Goal: Navigation & Orientation: Find specific page/section

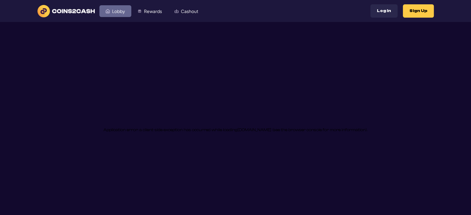
click at [111, 12] on link "Lobby" at bounding box center [116, 11] width 32 height 12
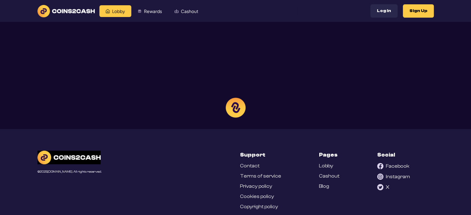
click at [148, 9] on div at bounding box center [235, 107] width 471 height 215
